Goal: Task Accomplishment & Management: Use online tool/utility

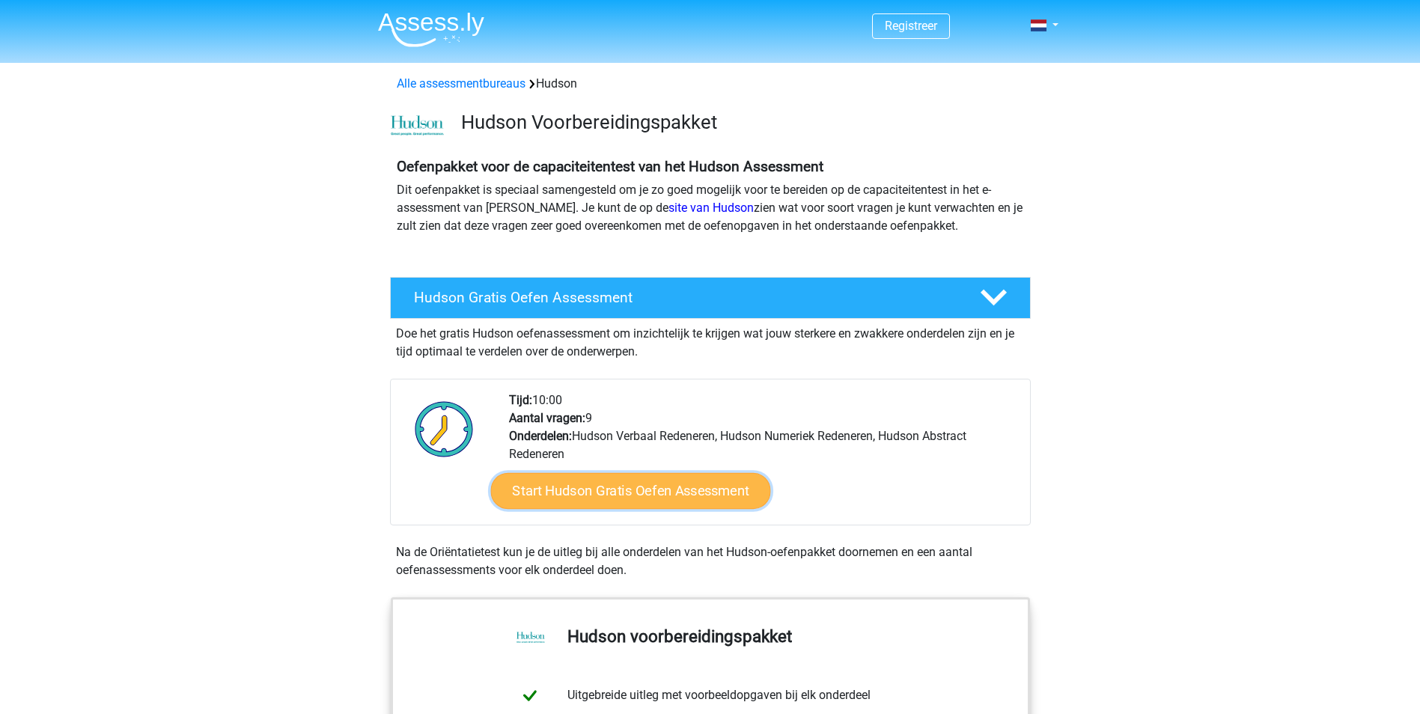
click at [651, 490] on link "Start Hudson Gratis Oefen Assessment" at bounding box center [630, 491] width 280 height 36
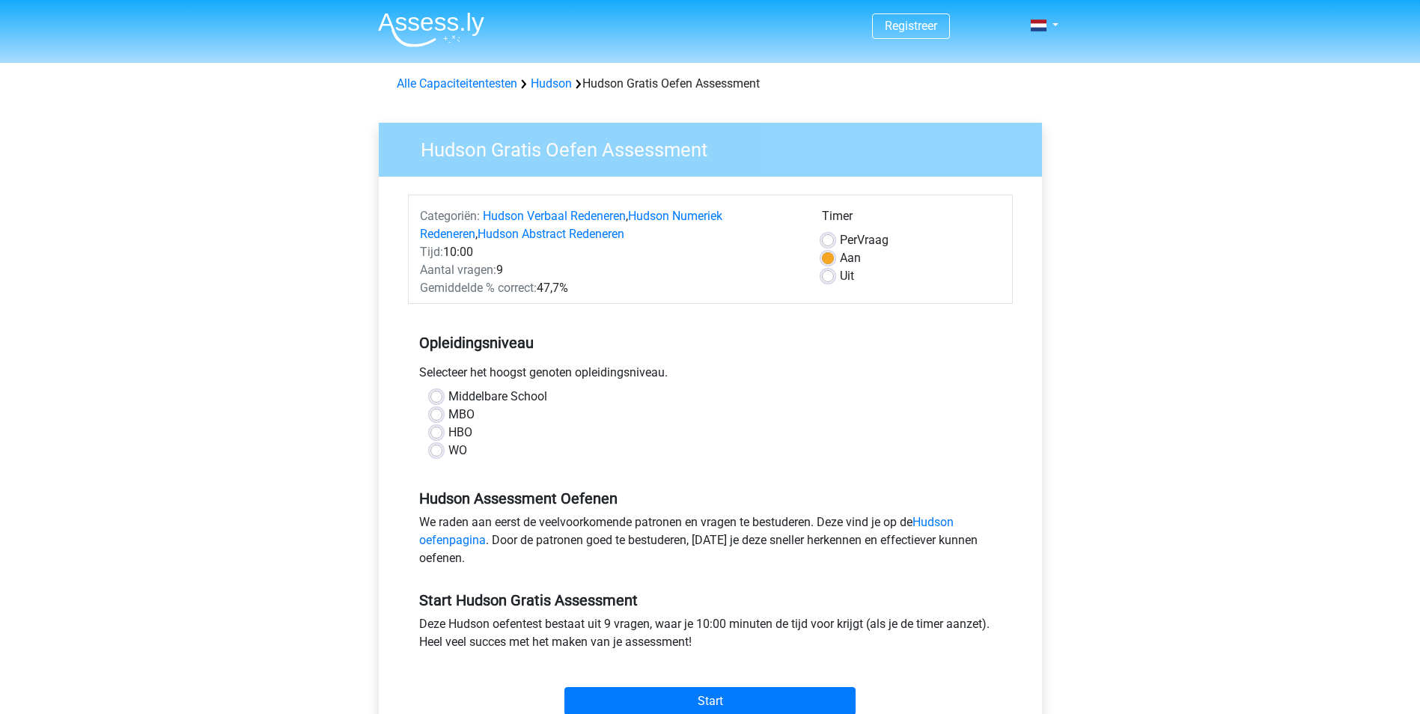
click at [443, 452] on div "WO" at bounding box center [711, 451] width 560 height 18
click at [449, 452] on label "WO" at bounding box center [458, 451] width 19 height 18
click at [441, 452] on input "WO" at bounding box center [437, 449] width 12 height 15
radio input "true"
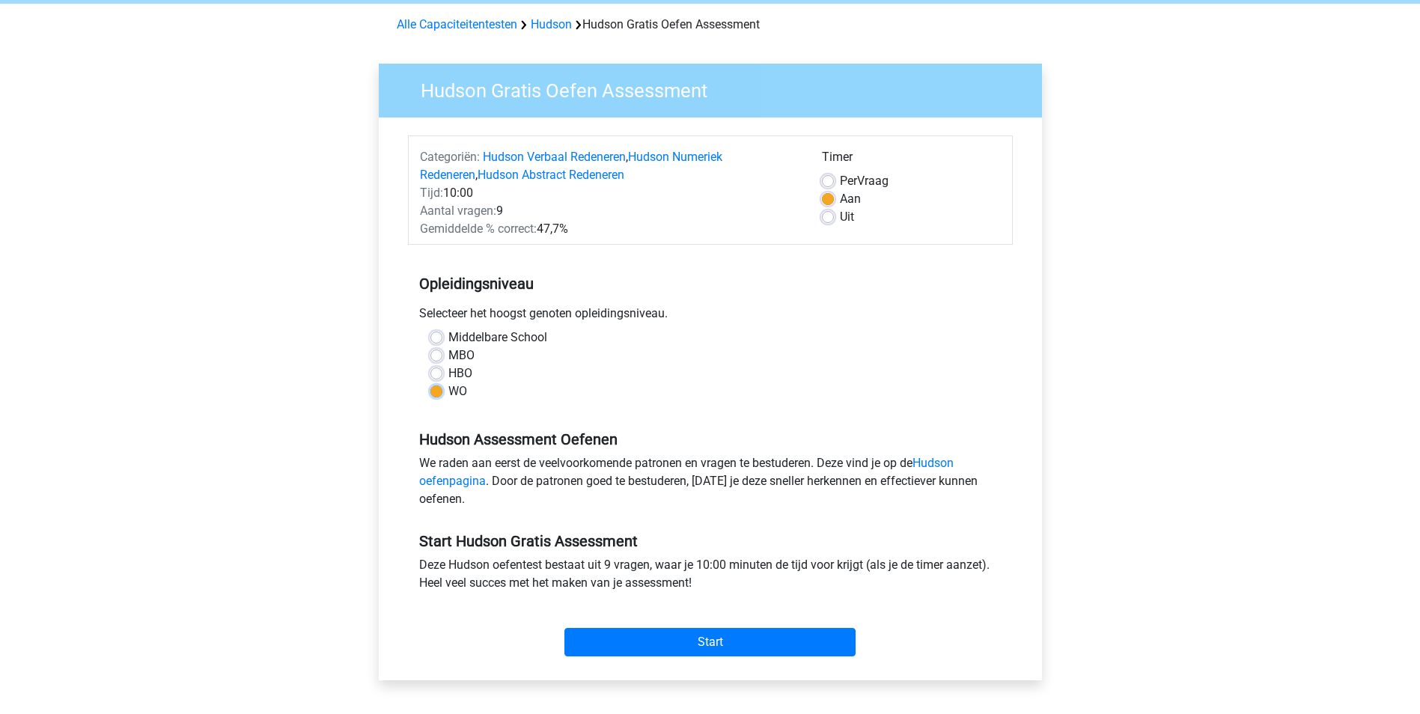
scroll to position [150, 0]
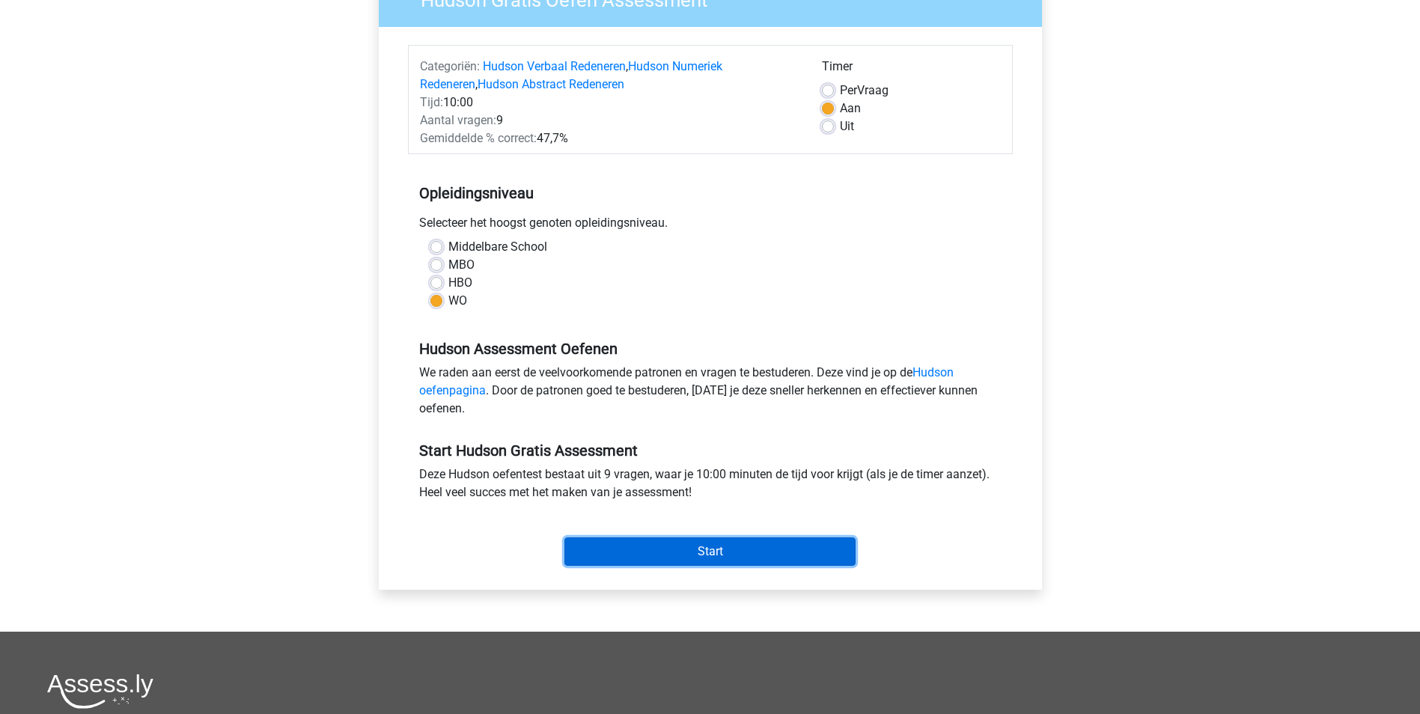
click at [666, 553] on input "Start" at bounding box center [710, 552] width 291 height 28
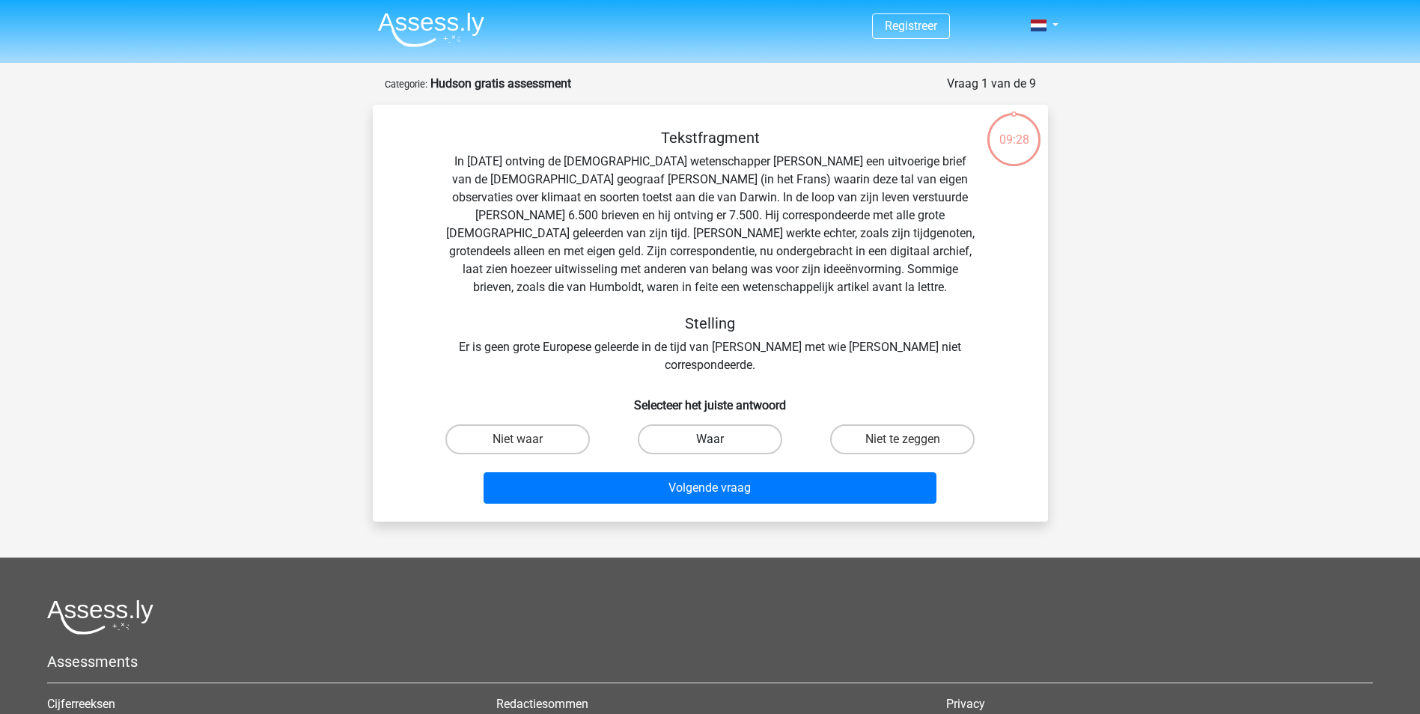
click at [663, 425] on label "Waar" at bounding box center [710, 440] width 145 height 30
click at [710, 440] on input "Waar" at bounding box center [715, 445] width 10 height 10
radio input "true"
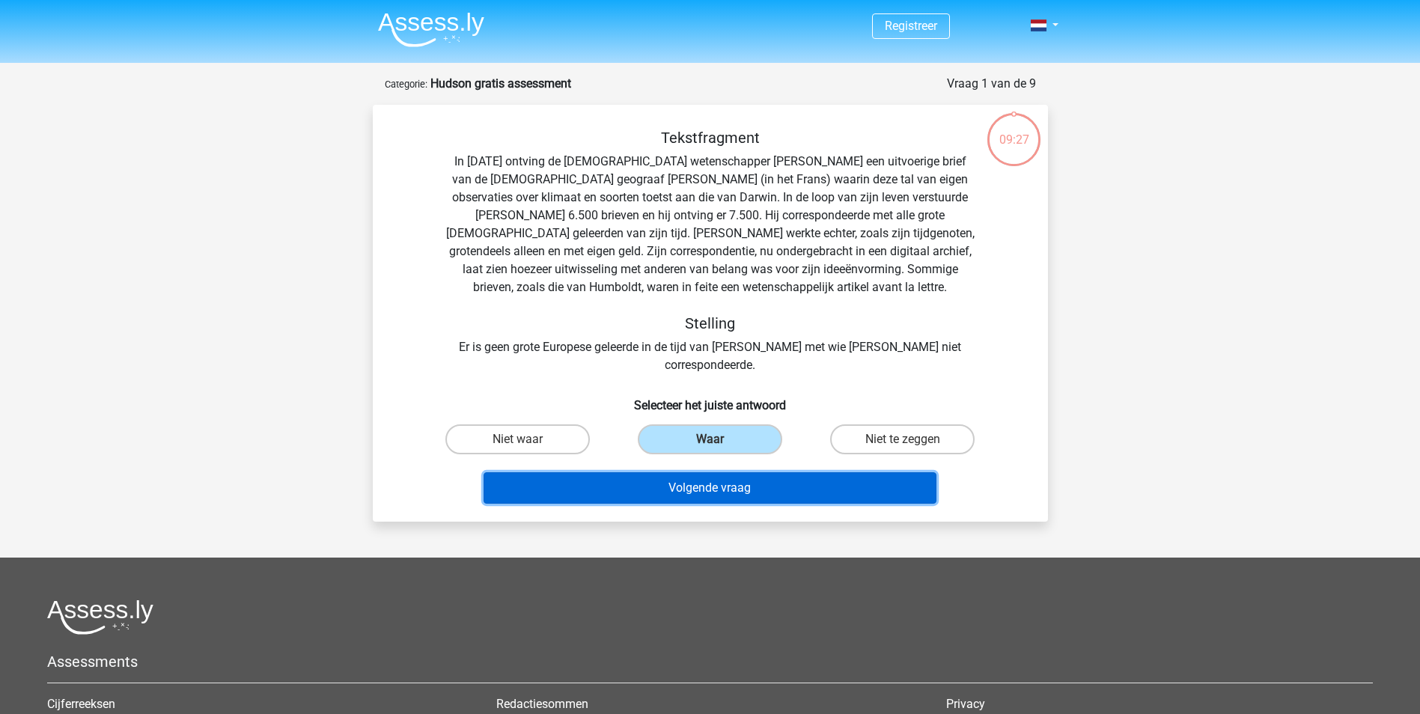
click at [689, 472] on button "Volgende vraag" at bounding box center [710, 487] width 453 height 31
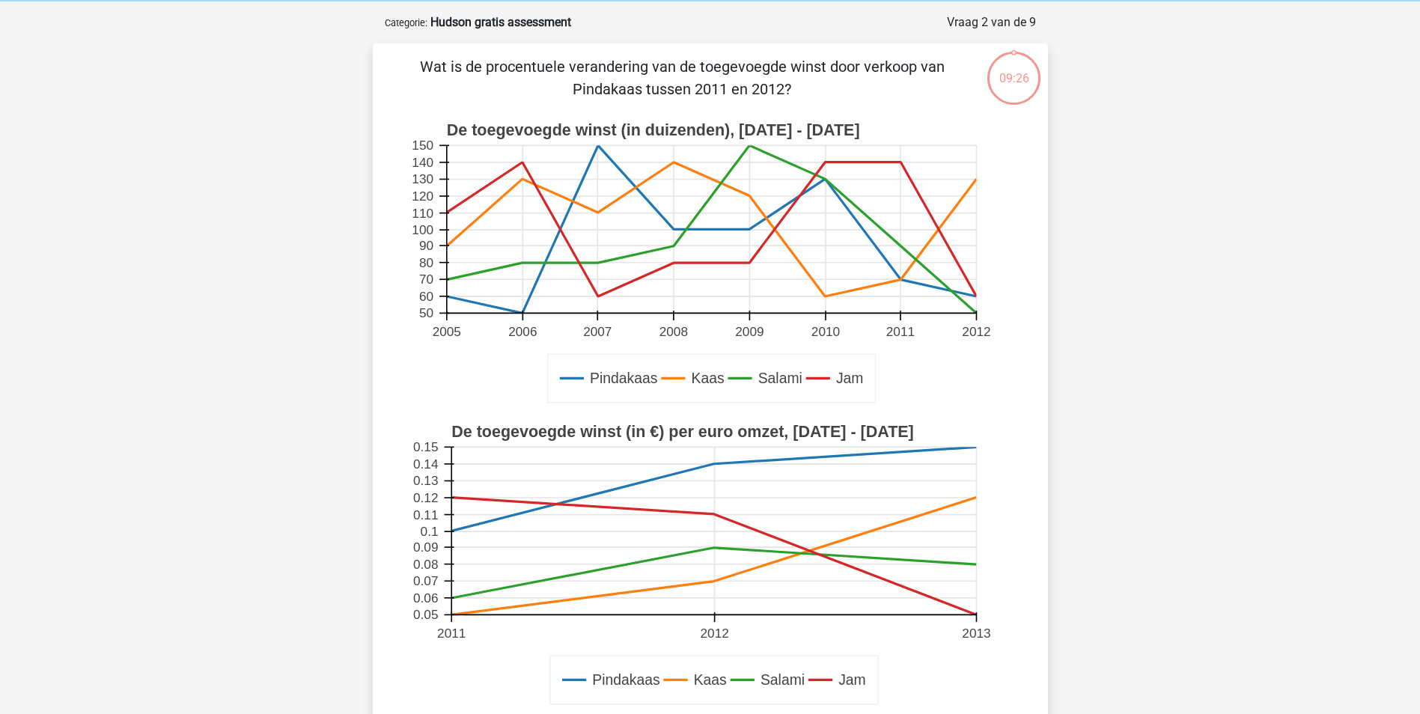
scroll to position [75, 0]
